Goal: Use online tool/utility: Utilize a website feature to perform a specific function

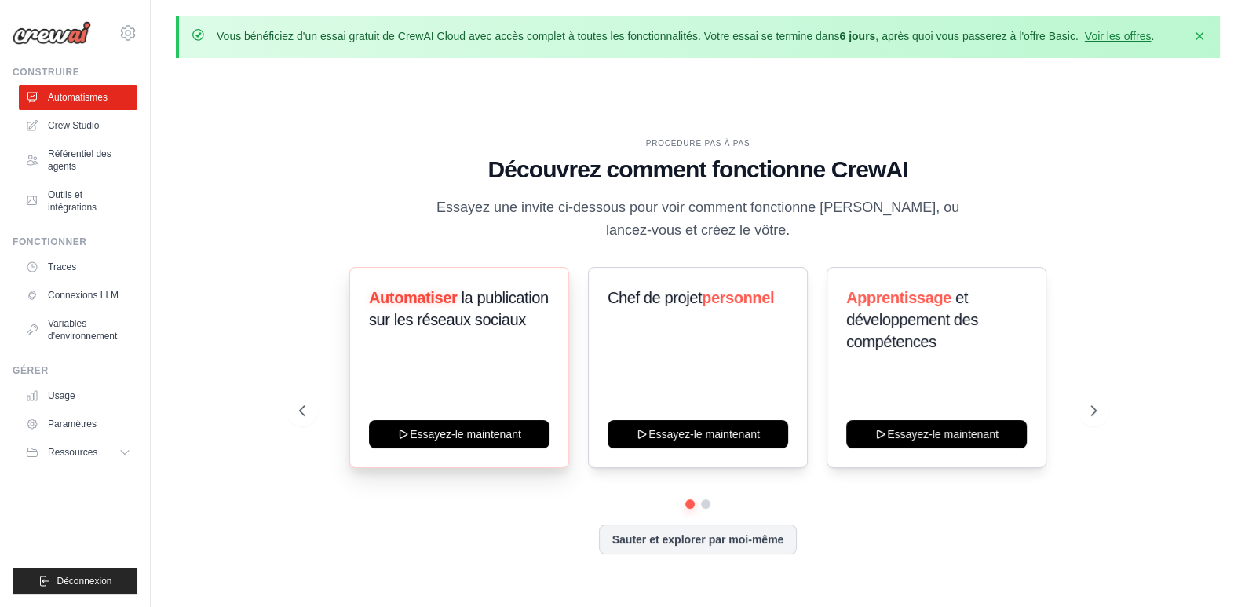
click at [496, 358] on div "Automatiser la publication sur les réseaux sociaux Essayez-le maintenant" at bounding box center [459, 367] width 220 height 201
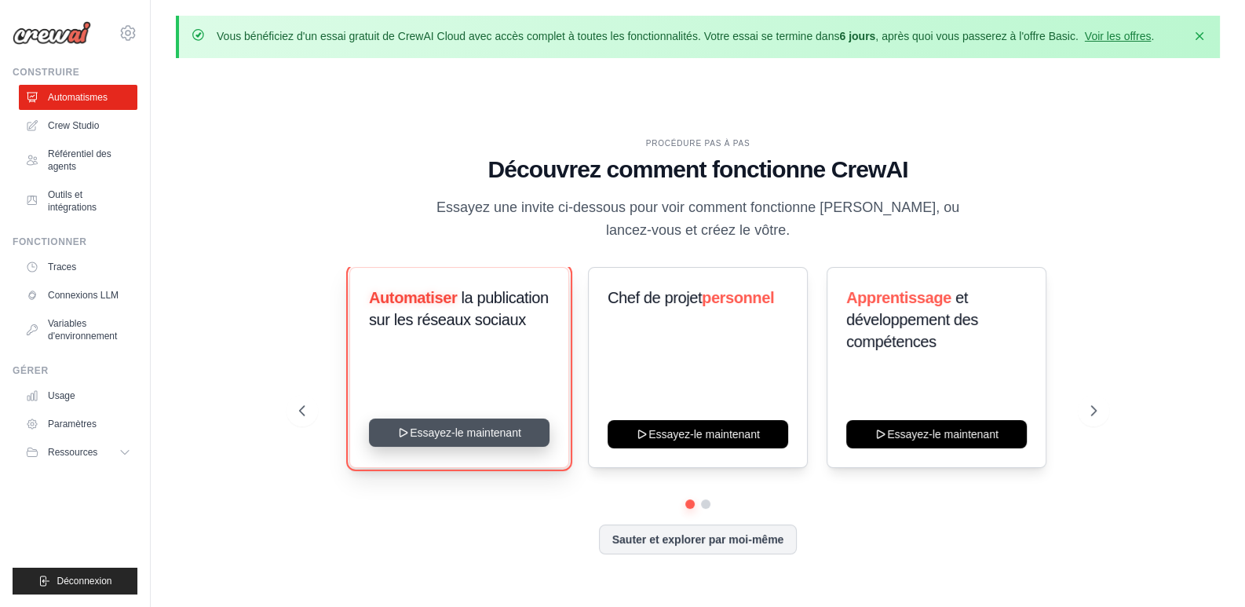
click at [479, 442] on button "Essayez-le maintenant" at bounding box center [459, 432] width 181 height 28
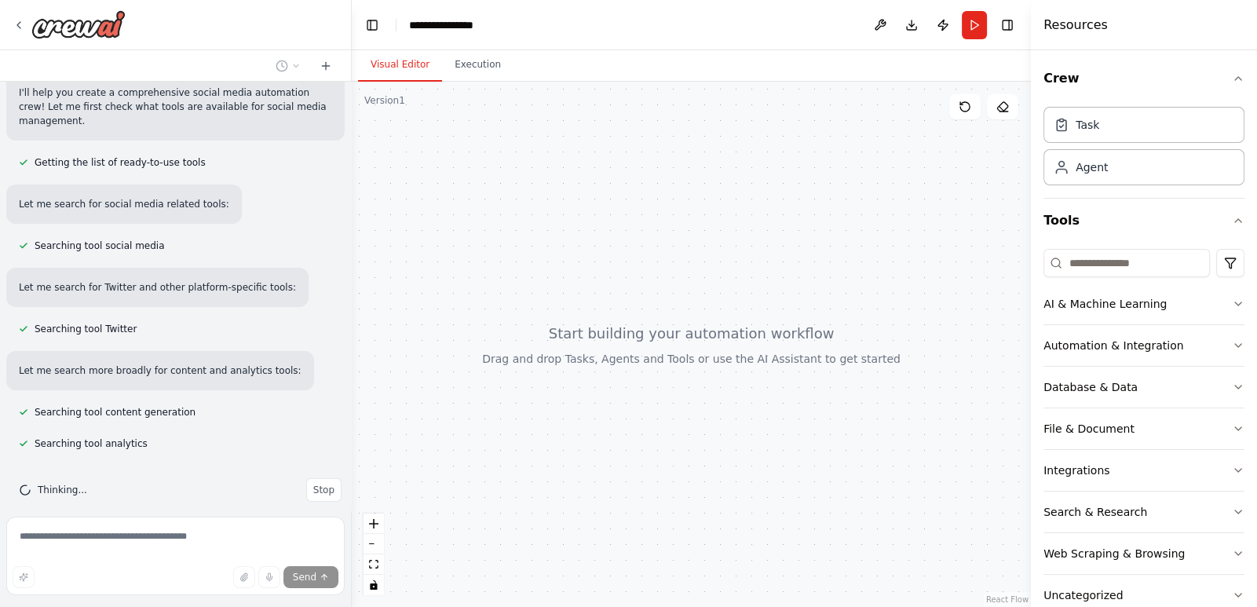
scroll to position [176, 0]
